Goal: Find specific page/section: Find specific page/section

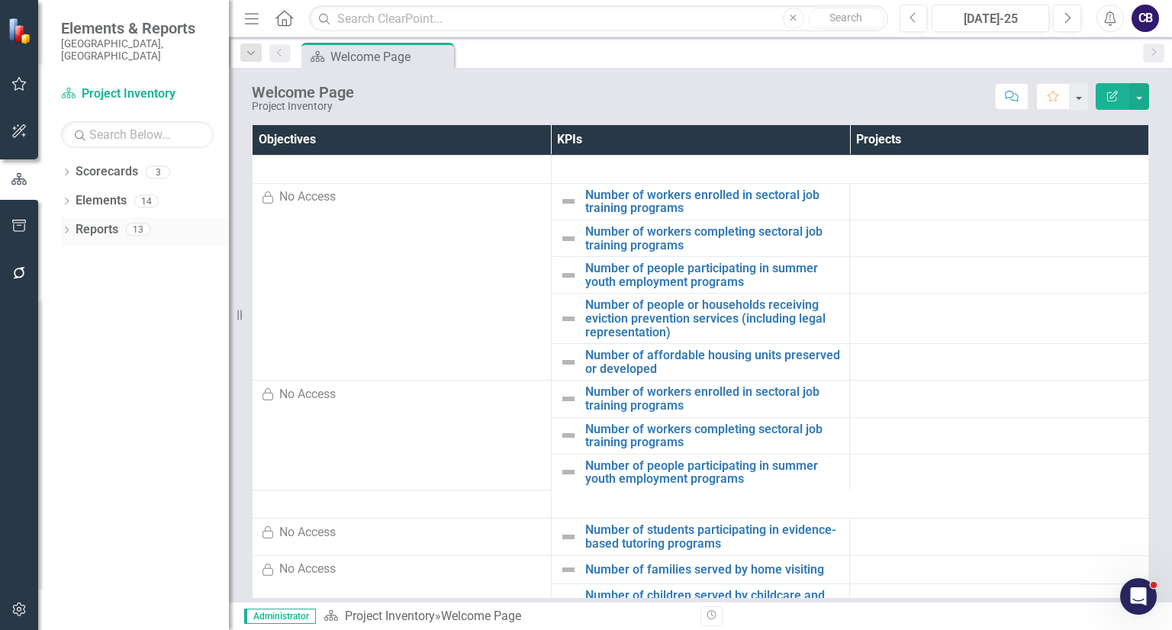
click at [67, 227] on icon at bounding box center [67, 230] width 4 height 7
click at [63, 168] on div "Dropdown" at bounding box center [66, 174] width 11 height 13
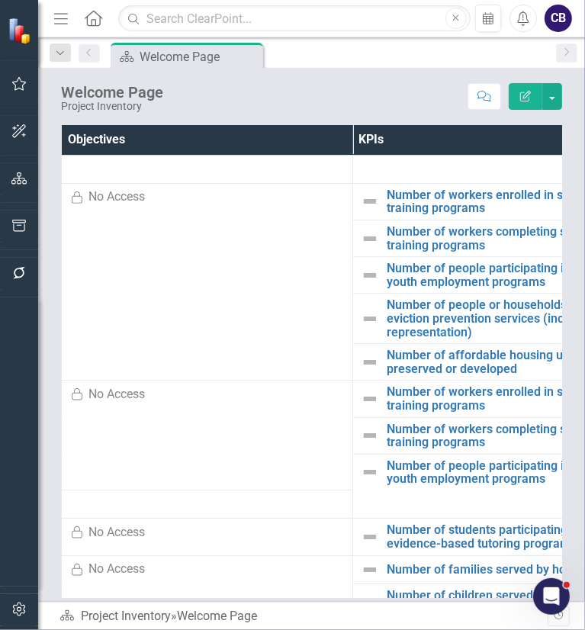
click at [67, 22] on icon "Menu" at bounding box center [61, 18] width 20 height 16
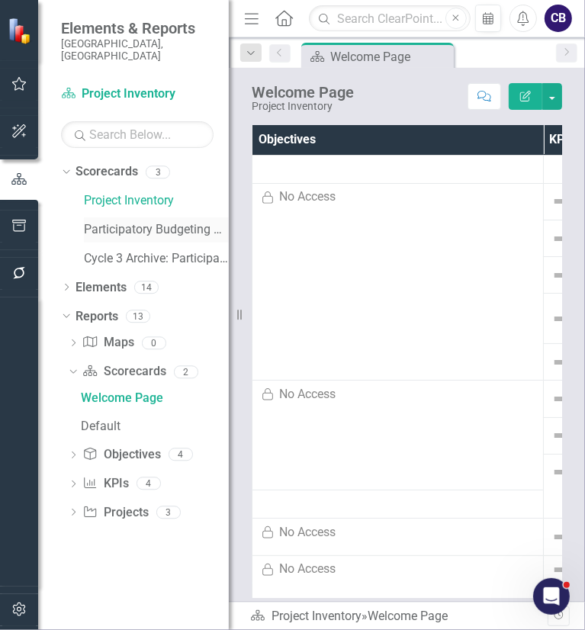
click at [165, 221] on link "Participatory Budgeting Scoring" at bounding box center [156, 230] width 145 height 18
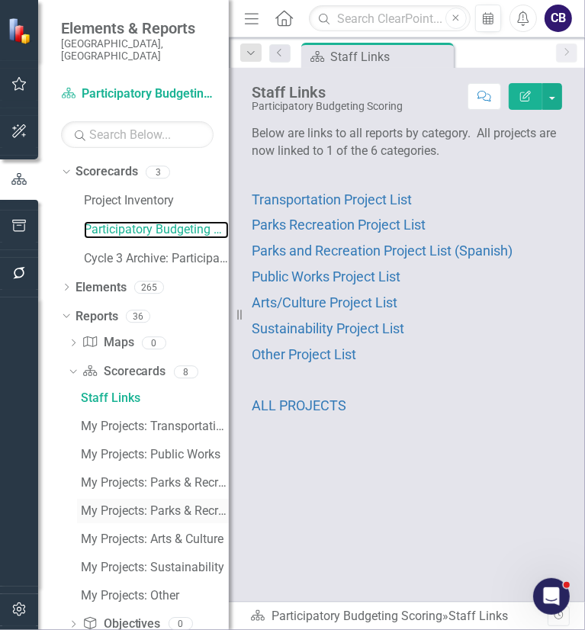
scroll to position [108, 0]
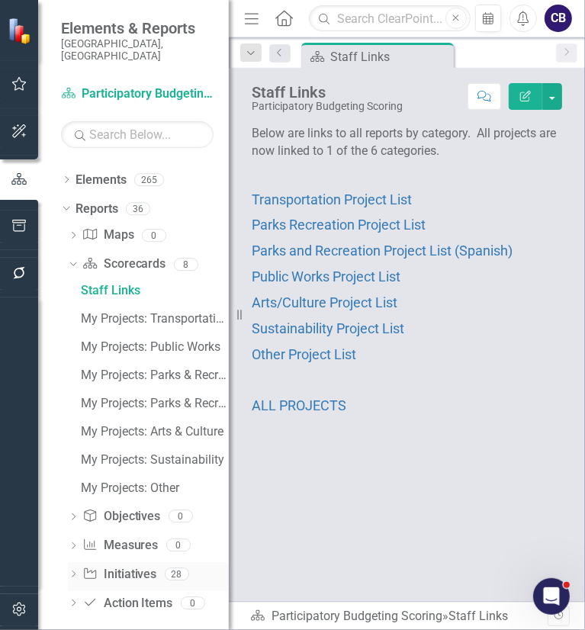
click at [76, 571] on icon "Dropdown" at bounding box center [73, 575] width 11 height 8
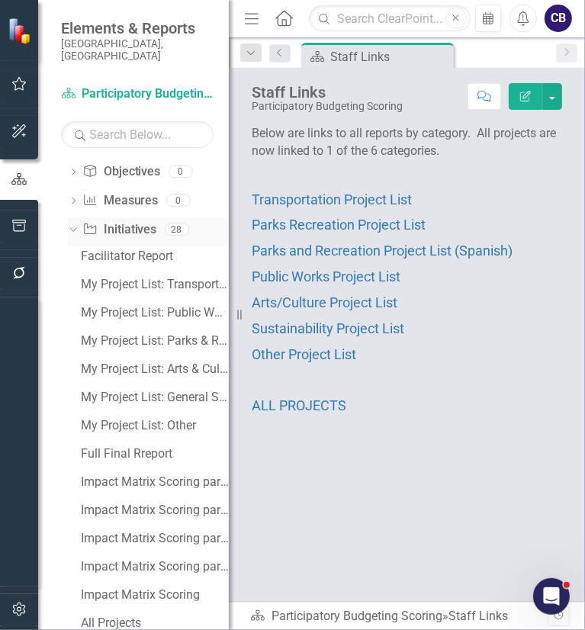
scroll to position [238, 0]
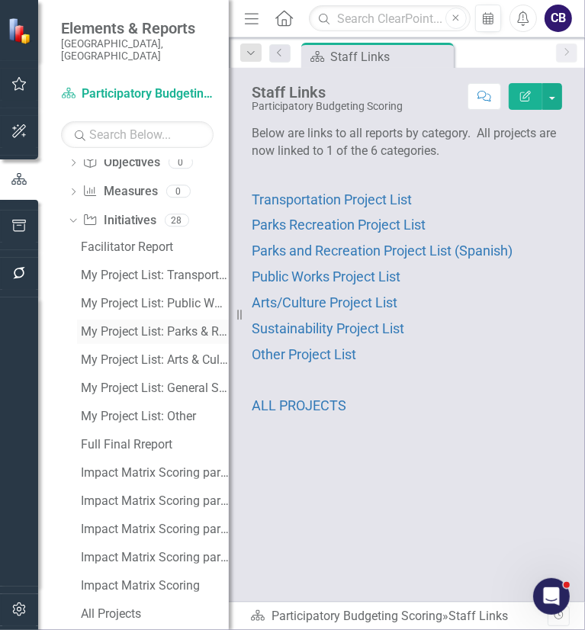
click at [140, 325] on div "My Project List: Parks & Recreation" at bounding box center [155, 332] width 148 height 14
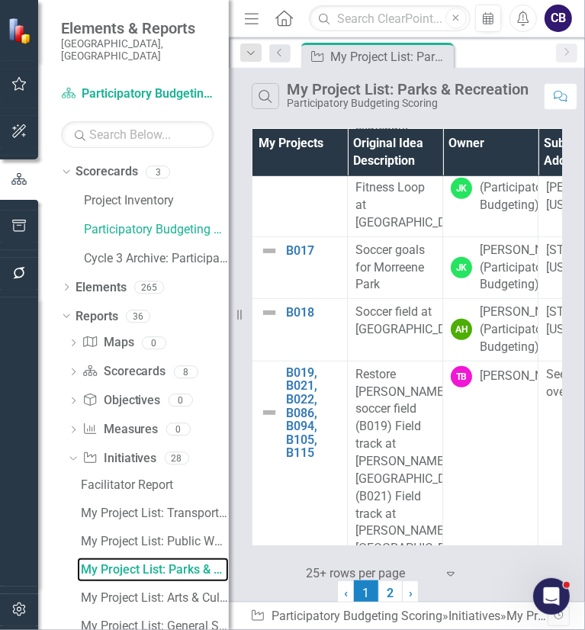
scroll to position [540, 0]
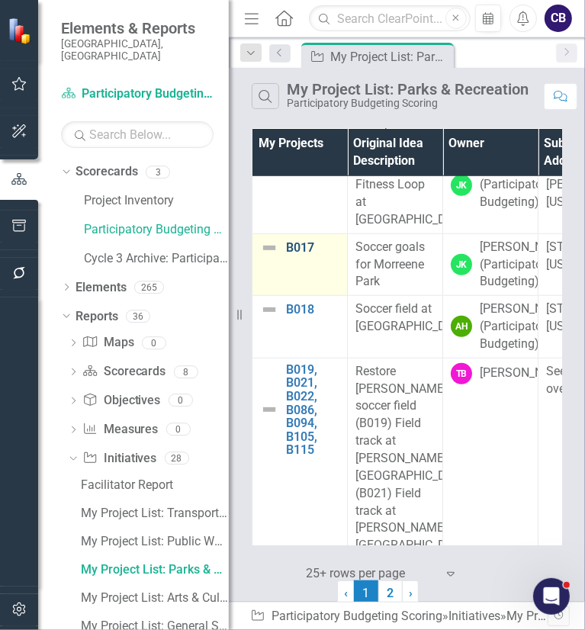
click at [298, 255] on link "B017" at bounding box center [312, 248] width 53 height 14
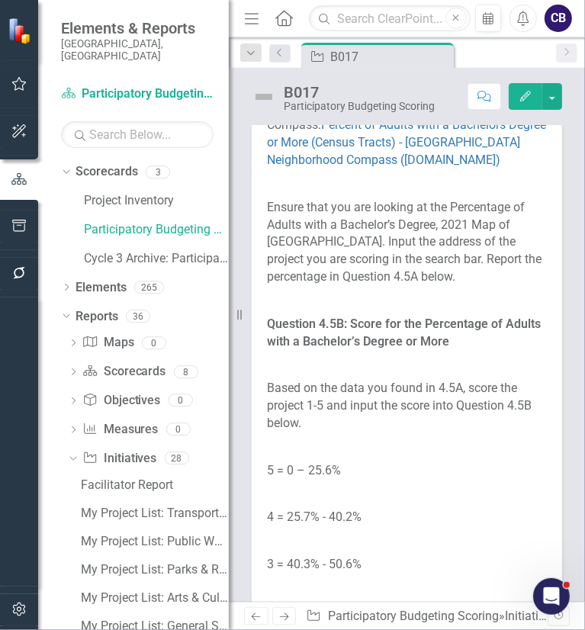
scroll to position [8356, 0]
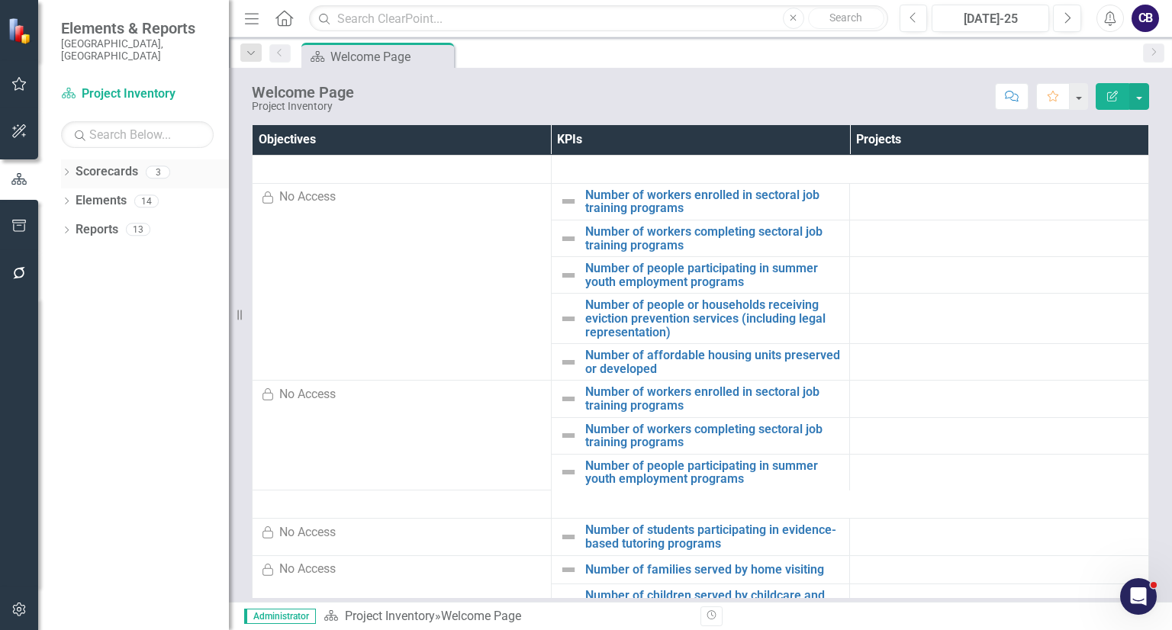
click at [64, 169] on icon "Dropdown" at bounding box center [66, 173] width 11 height 8
click at [69, 314] on icon "Dropdown" at bounding box center [66, 318] width 11 height 8
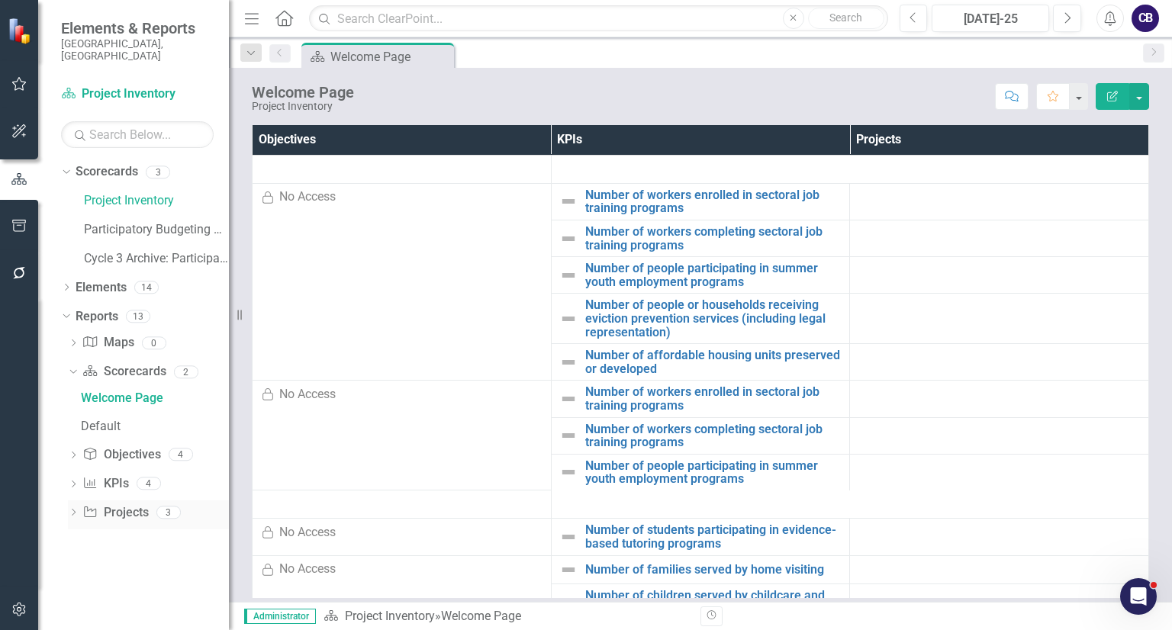
click at [72, 510] on icon "Dropdown" at bounding box center [73, 514] width 11 height 8
